Goal: Find specific page/section: Find specific page/section

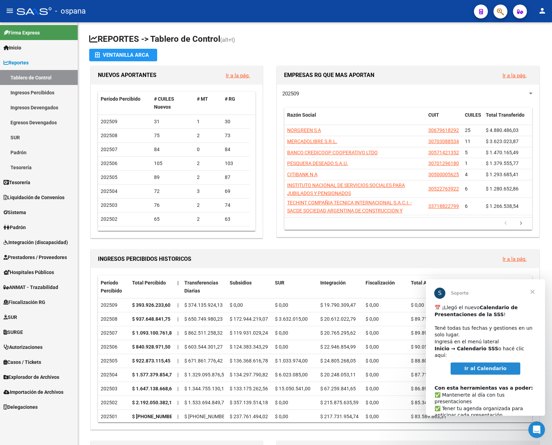
click at [534, 289] on span "Cerrar" at bounding box center [532, 291] width 25 height 25
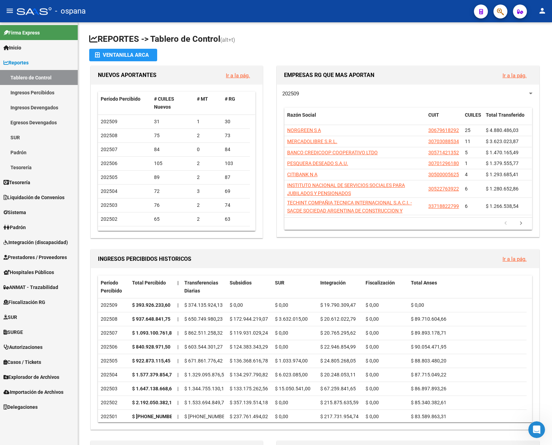
click at [45, 92] on link "Ingresos Percibidos" at bounding box center [39, 92] width 78 height 15
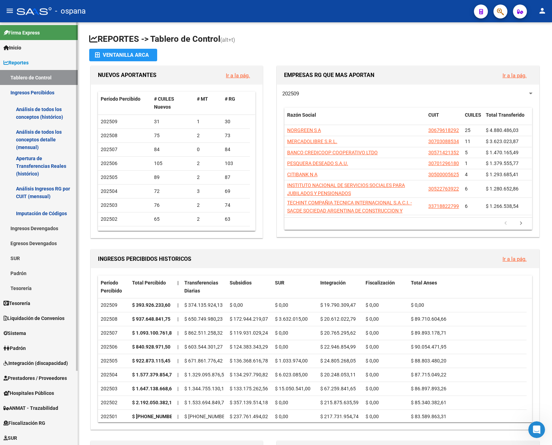
click at [44, 130] on link "Análisis de todos los conceptos detalle (mensual)" at bounding box center [39, 139] width 78 height 26
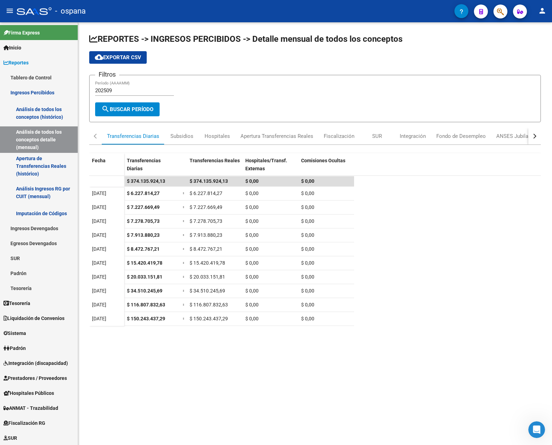
click at [541, 12] on mat-icon "person" at bounding box center [542, 11] width 8 height 8
click at [37, 73] on div at bounding box center [276, 222] width 552 height 445
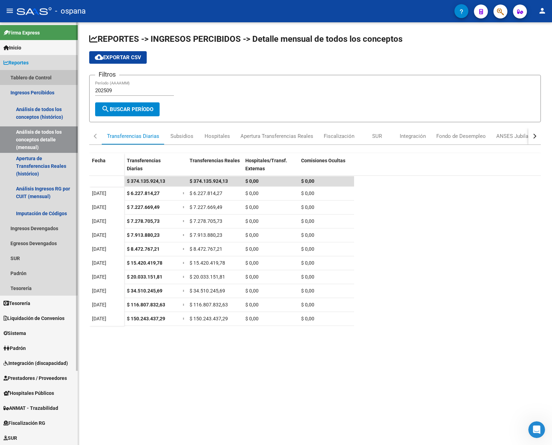
click at [36, 77] on link "Tablero de Control" at bounding box center [39, 77] width 78 height 15
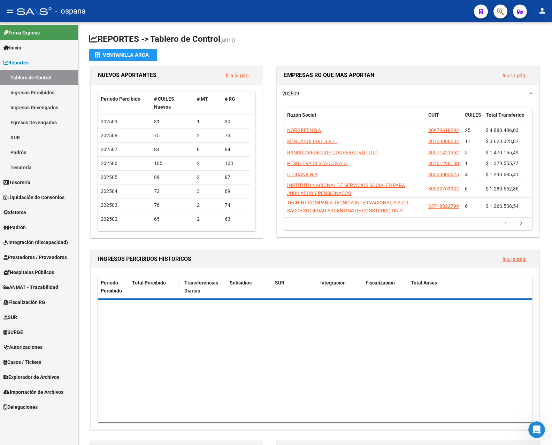
click at [36, 91] on link "Ingresos Percibidos" at bounding box center [39, 92] width 78 height 15
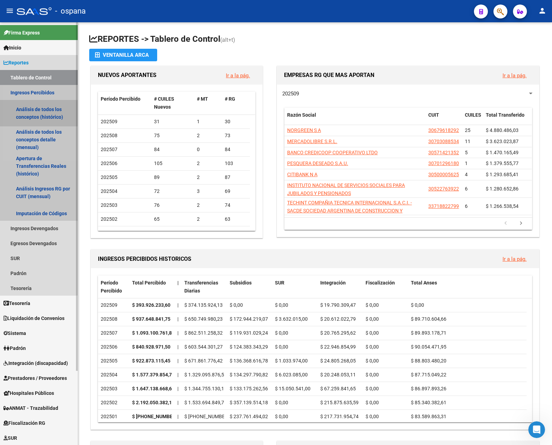
click at [37, 106] on link "Análisis de todos los conceptos (histórico)" at bounding box center [39, 113] width 78 height 26
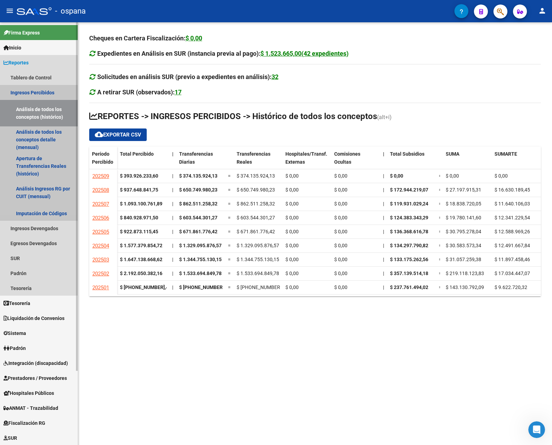
click at [46, 89] on link "Ingresos Percibidos" at bounding box center [39, 92] width 78 height 15
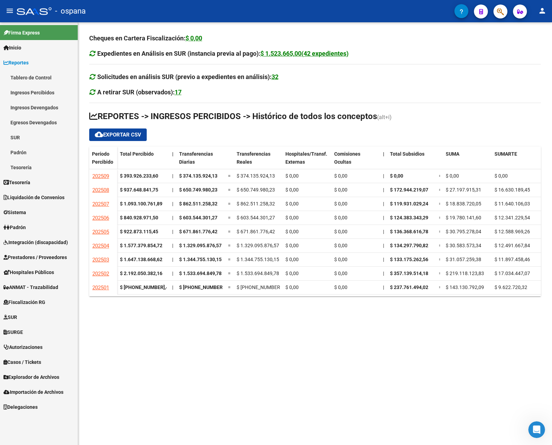
click at [44, 74] on link "Tablero de Control" at bounding box center [39, 77] width 78 height 15
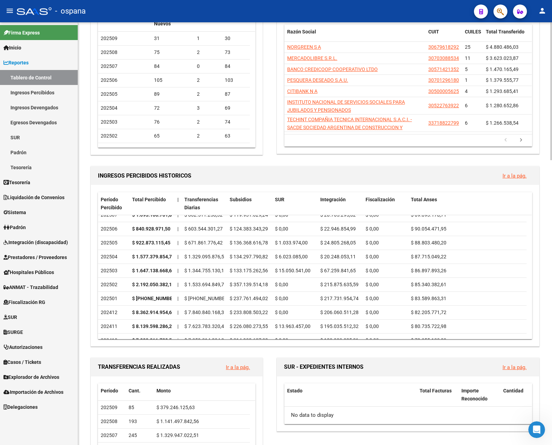
scroll to position [85, 0]
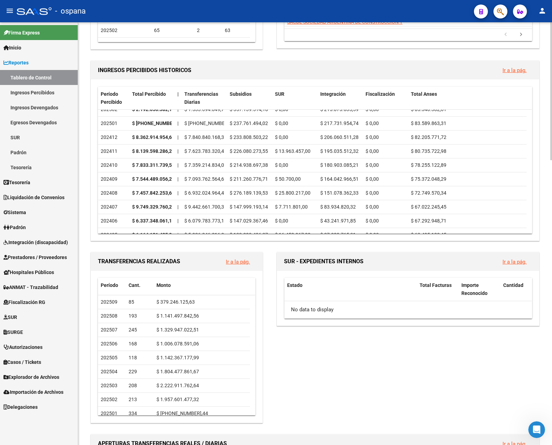
scroll to position [194, 0]
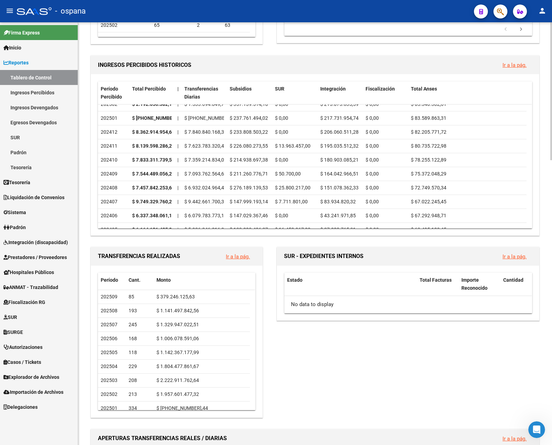
click at [550, 178] on div at bounding box center [551, 155] width 2 height 138
click at [542, 11] on mat-icon "person" at bounding box center [542, 11] width 8 height 8
click at [527, 43] on button "exit_to_app Salir" at bounding box center [528, 46] width 43 height 17
